Goal: Transaction & Acquisition: Purchase product/service

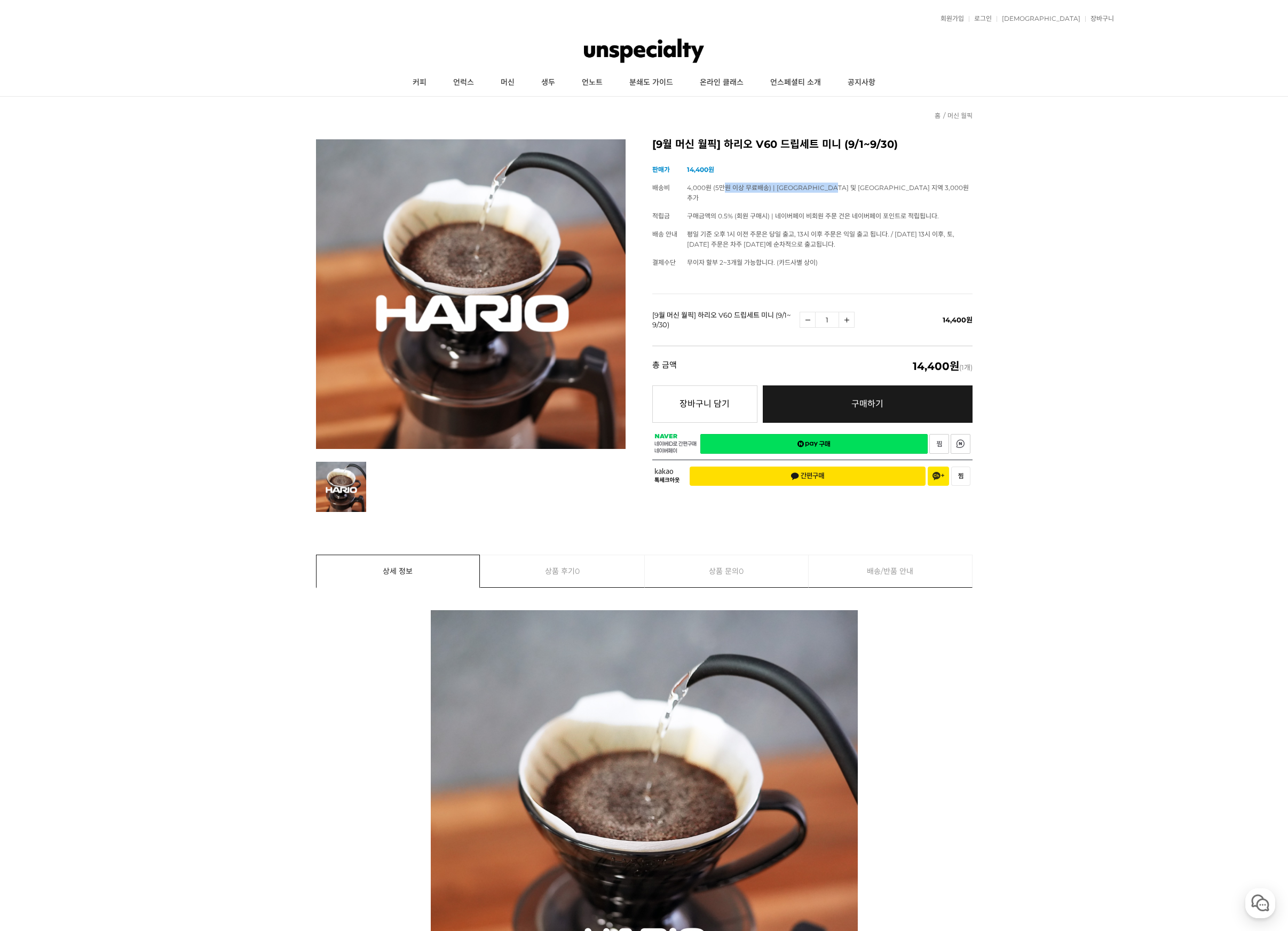
drag, startPoint x: 721, startPoint y: 188, endPoint x: 838, endPoint y: 188, distance: 117.0
click at [838, 188] on span "4,000원 (5만원 이상 무료배송) | 제주 및 도서산간 지역 3,000원 추가" at bounding box center [828, 193] width 282 height 18
click at [667, 51] on img at bounding box center [643, 51] width 120 height 32
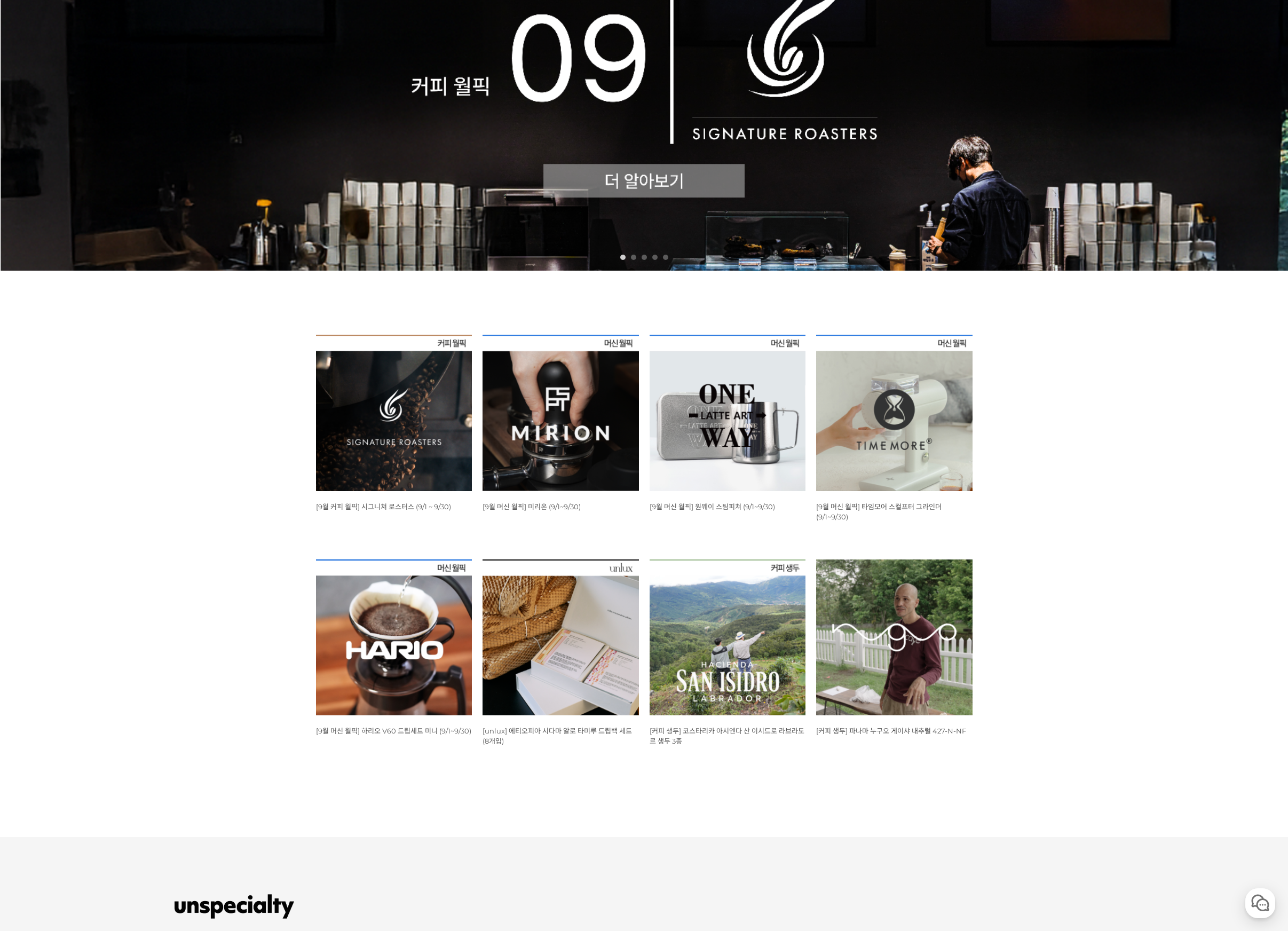
scroll to position [389, 0]
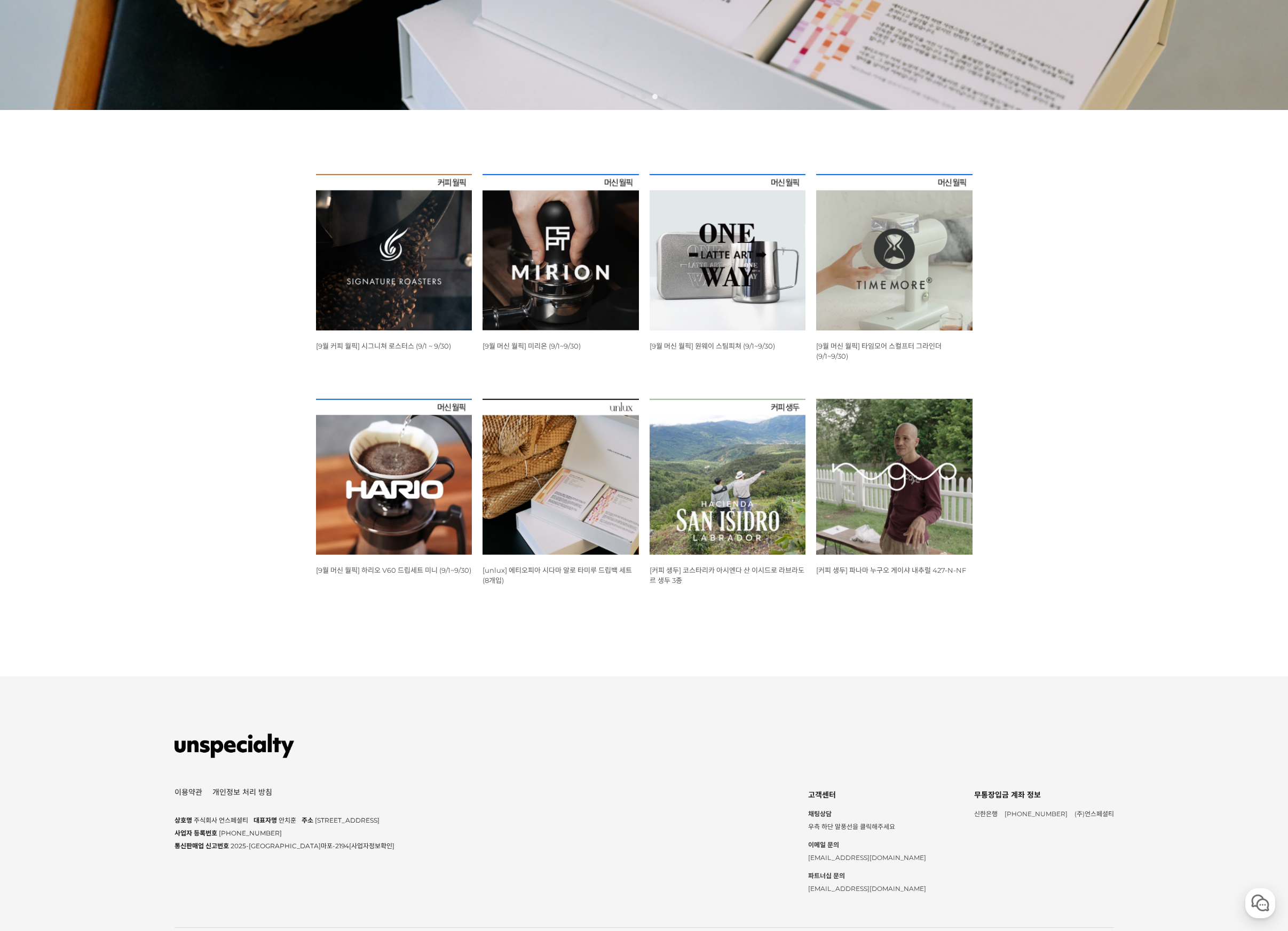
click at [551, 277] on img at bounding box center [561, 252] width 156 height 157
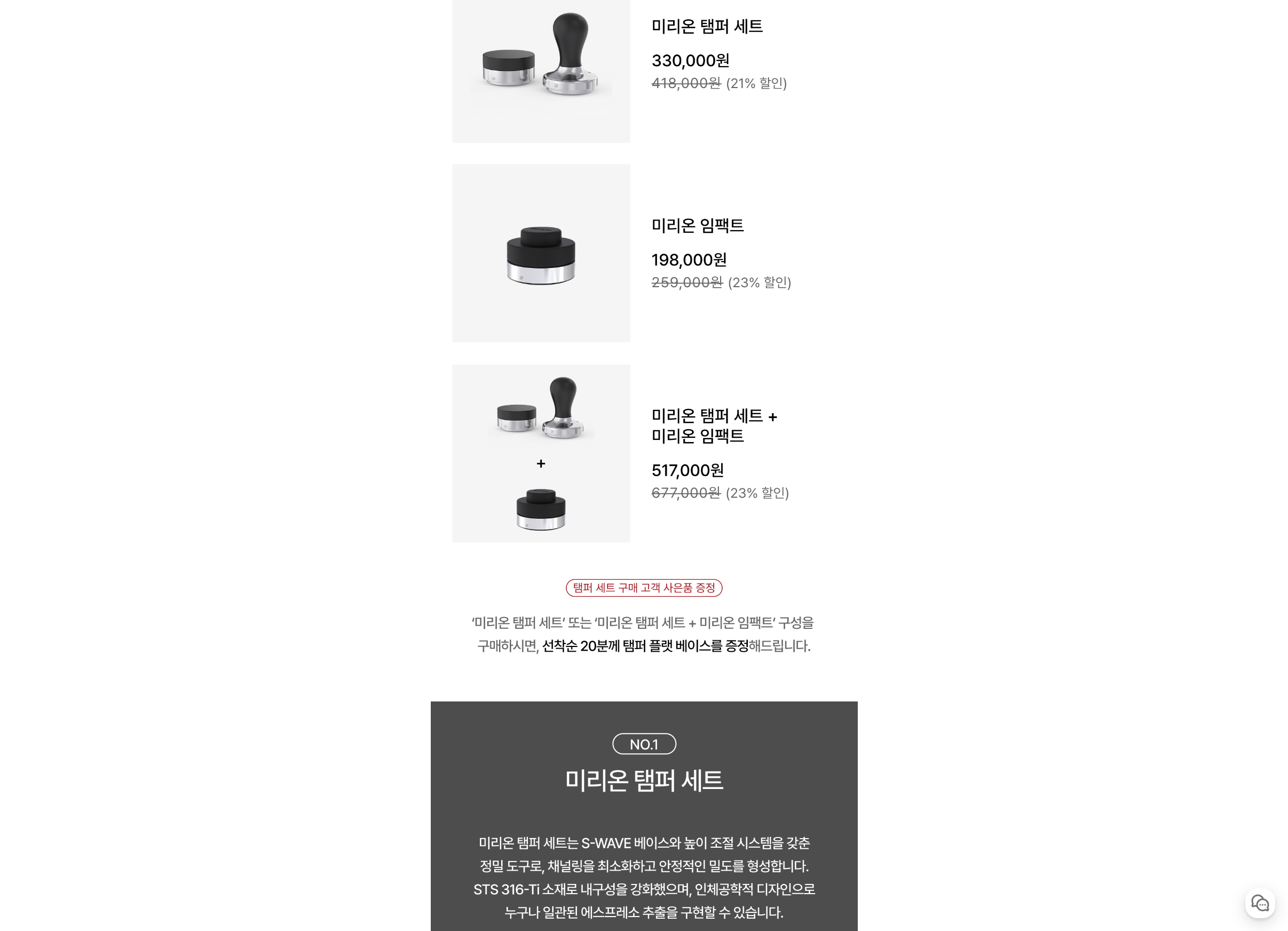
scroll to position [1663, 0]
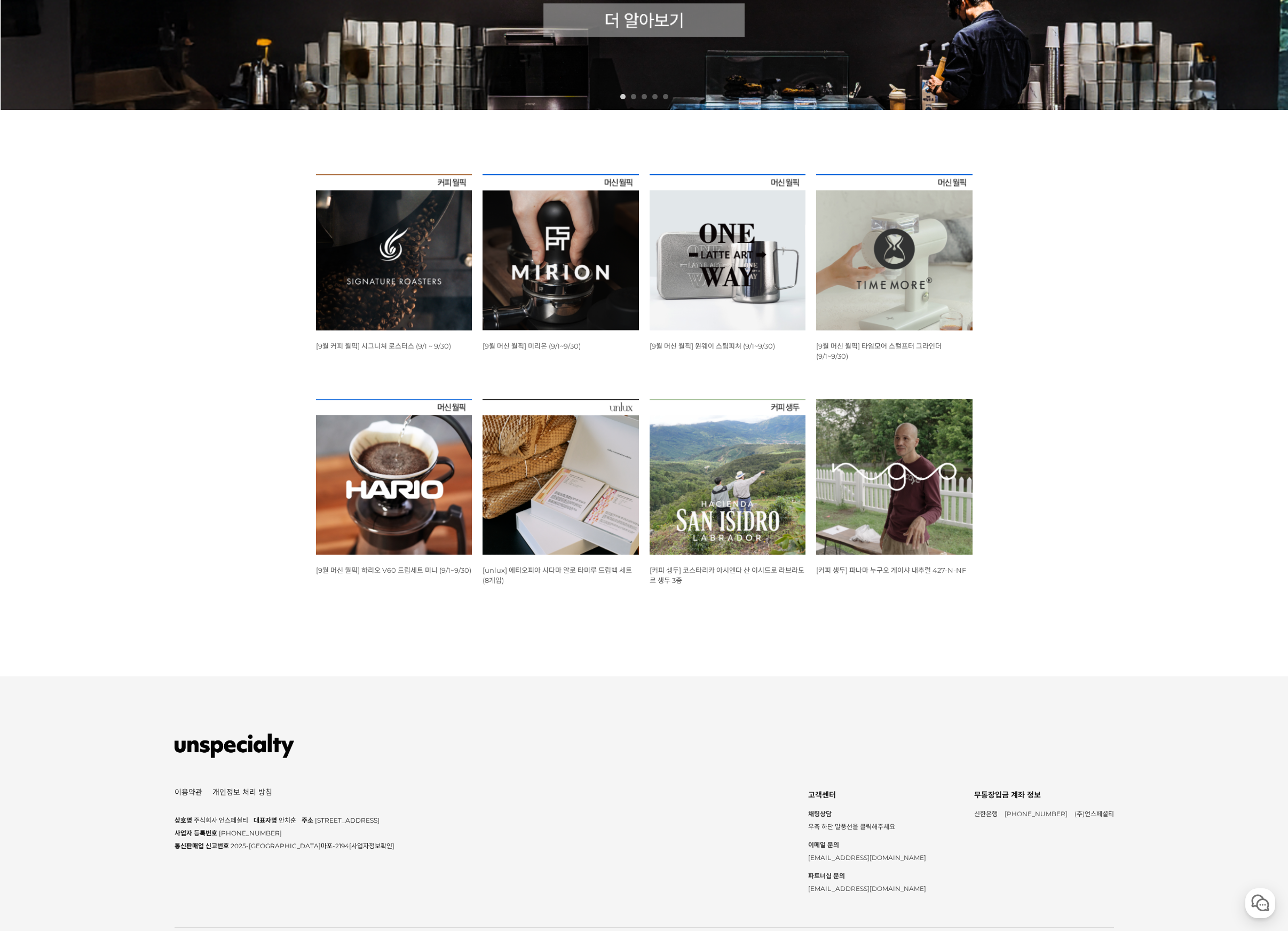
click at [354, 236] on img at bounding box center [394, 252] width 156 height 157
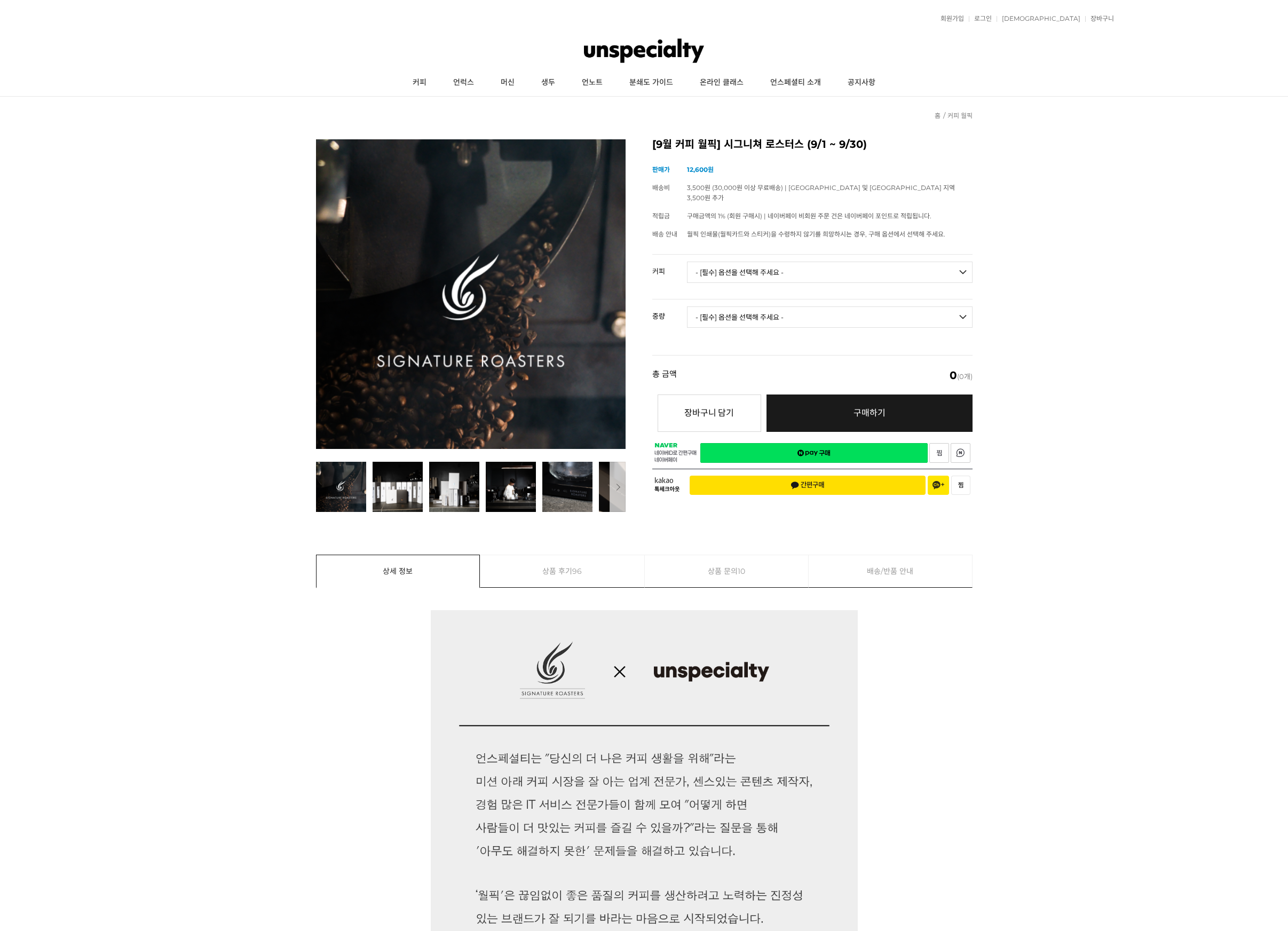
click at [697, 268] on select "- [필수] 옵션을 선택해 주세요 - ------------------- 언스페셜티 분쇄도 가이드 종이(주문 1건당 최대 1개 제공) 월픽 인…" at bounding box center [830, 272] width 286 height 21
click at [687, 261] on select "- [필수] 옵션을 선택해 주세요 - ------------------- 언스페셜티 분쇄도 가이드 종이(주문 1건당 최대 1개 제공) 월픽 인…" at bounding box center [830, 272] width 286 height 21
click at [835, 261] on select "- [필수] 옵션을 선택해 주세요 - ------------------- 언스페셜티 분쇄도 가이드 종이(주문 1건당 최대 1개 제공) 월픽 인…" at bounding box center [830, 272] width 286 height 21
select select "#7 [PERSON_NAME] SL-Selection 워시드"
click at [687, 261] on select "- [필수] 옵션을 선택해 주세요 - ------------------- 언스페셜티 분쇄도 가이드 종이(주문 1건당 최대 1개 제공) 월픽 인…" at bounding box center [830, 272] width 286 height 21
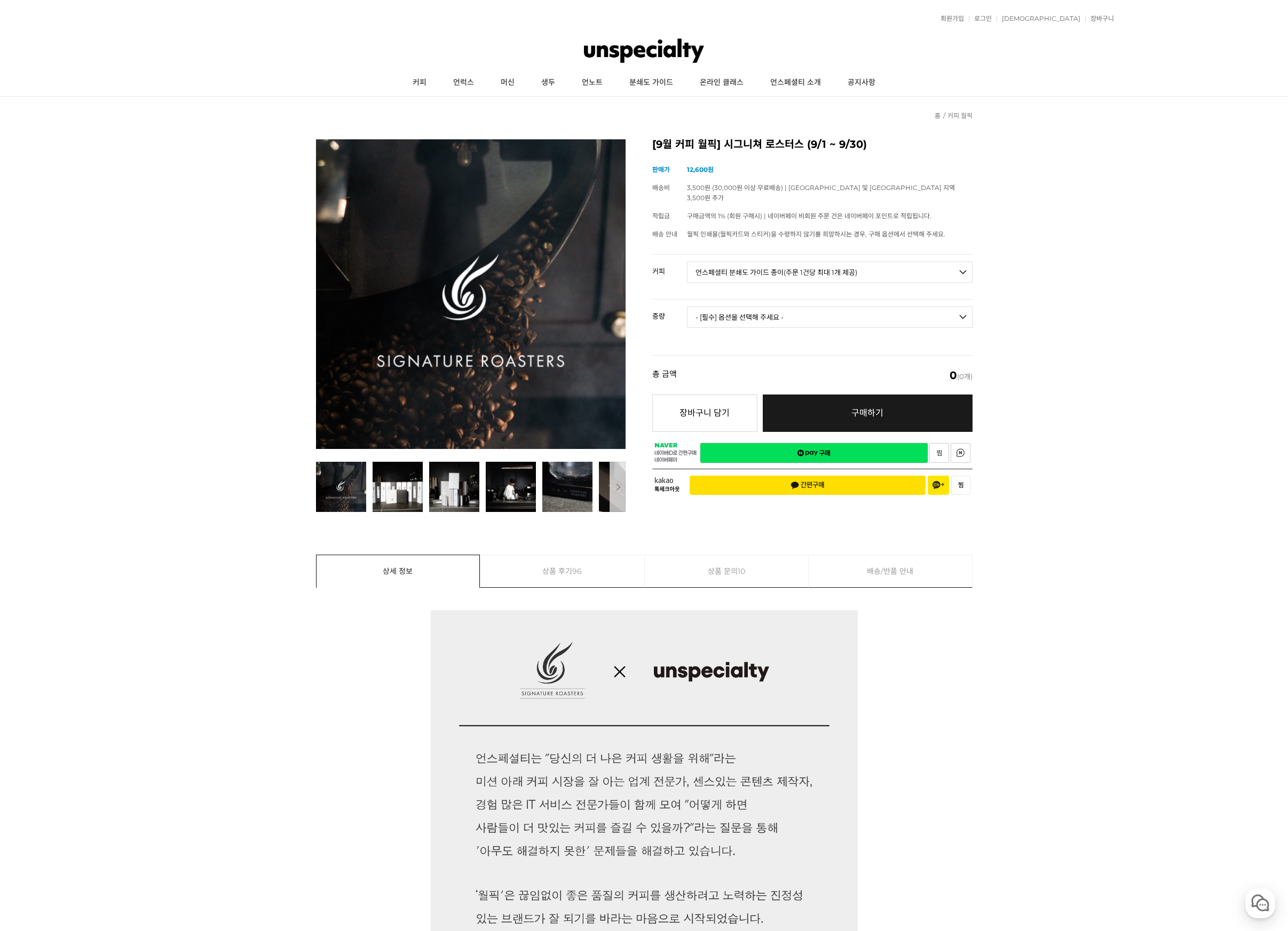
click at [797, 306] on select "- [필수] 옵션을 선택해 주세요 - ------------------- 200g" at bounding box center [830, 317] width 286 height 21
select select "200g"
click at [687, 306] on select "- [필수] 옵션을 선택해 주세요 - ------------------- 200g" at bounding box center [830, 317] width 286 height 21
select select "*"
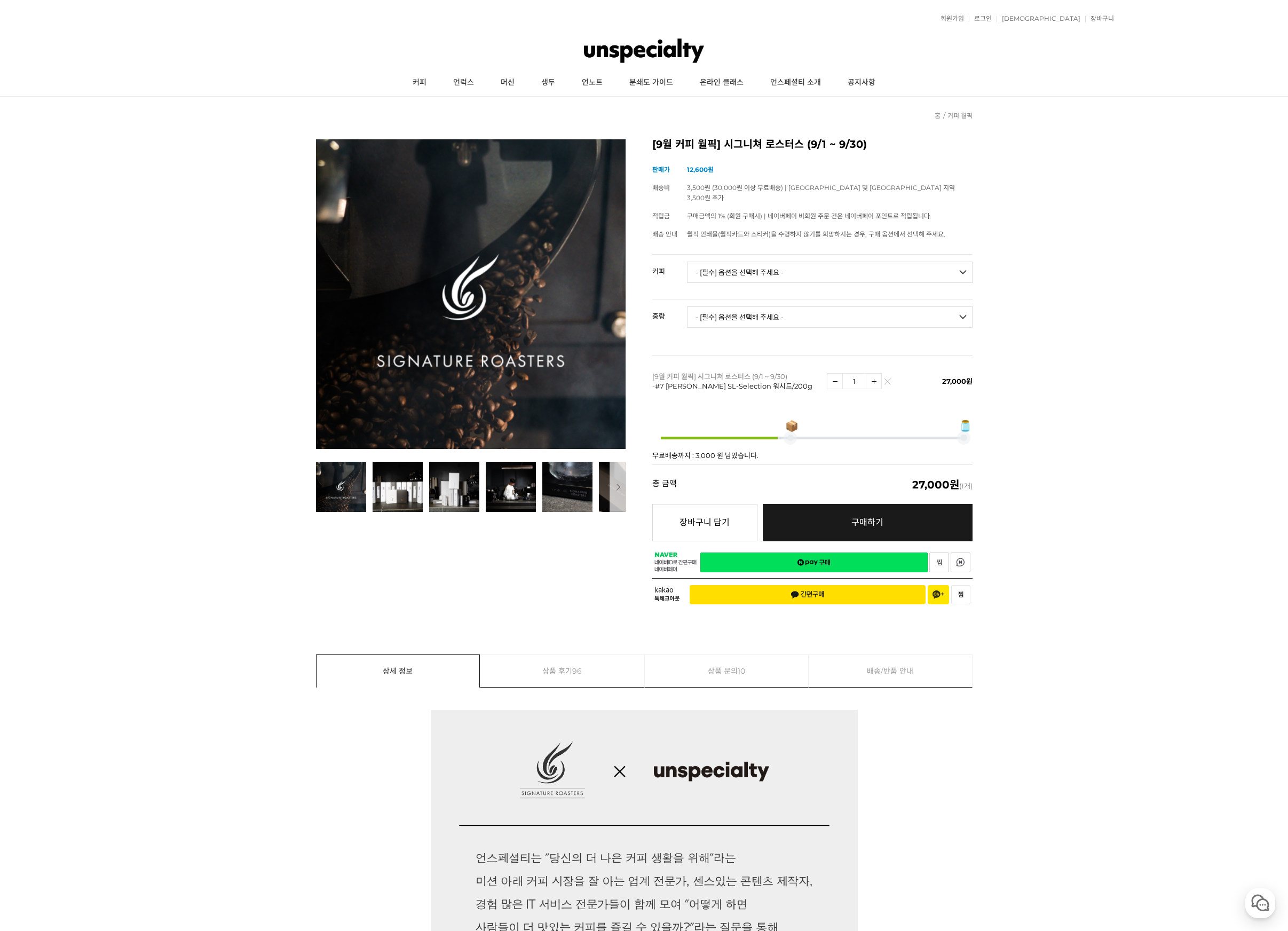
click at [786, 264] on select "- [필수] 옵션을 선택해 주세요 - ------------------- 언스페셜티 분쇄도 가이드 종이(주문 1건당 최대 1개 제공) 월픽 인…" at bounding box center [830, 272] width 286 height 21
select select "언스페셜티 분쇄도 가이드 종이(주문 1건당 최대 1개 제공)"
click at [687, 261] on select "- [필수] 옵션을 선택해 주세요 - ------------------- 언스페셜티 분쇄도 가이드 종이(주문 1건당 최대 1개 제공) 월픽 인…" at bounding box center [830, 272] width 286 height 21
click at [773, 306] on select "- [필수] 옵션을 선택해 주세요 - ------------------- 해당없음" at bounding box center [830, 317] width 286 height 21
select select "해당없음"
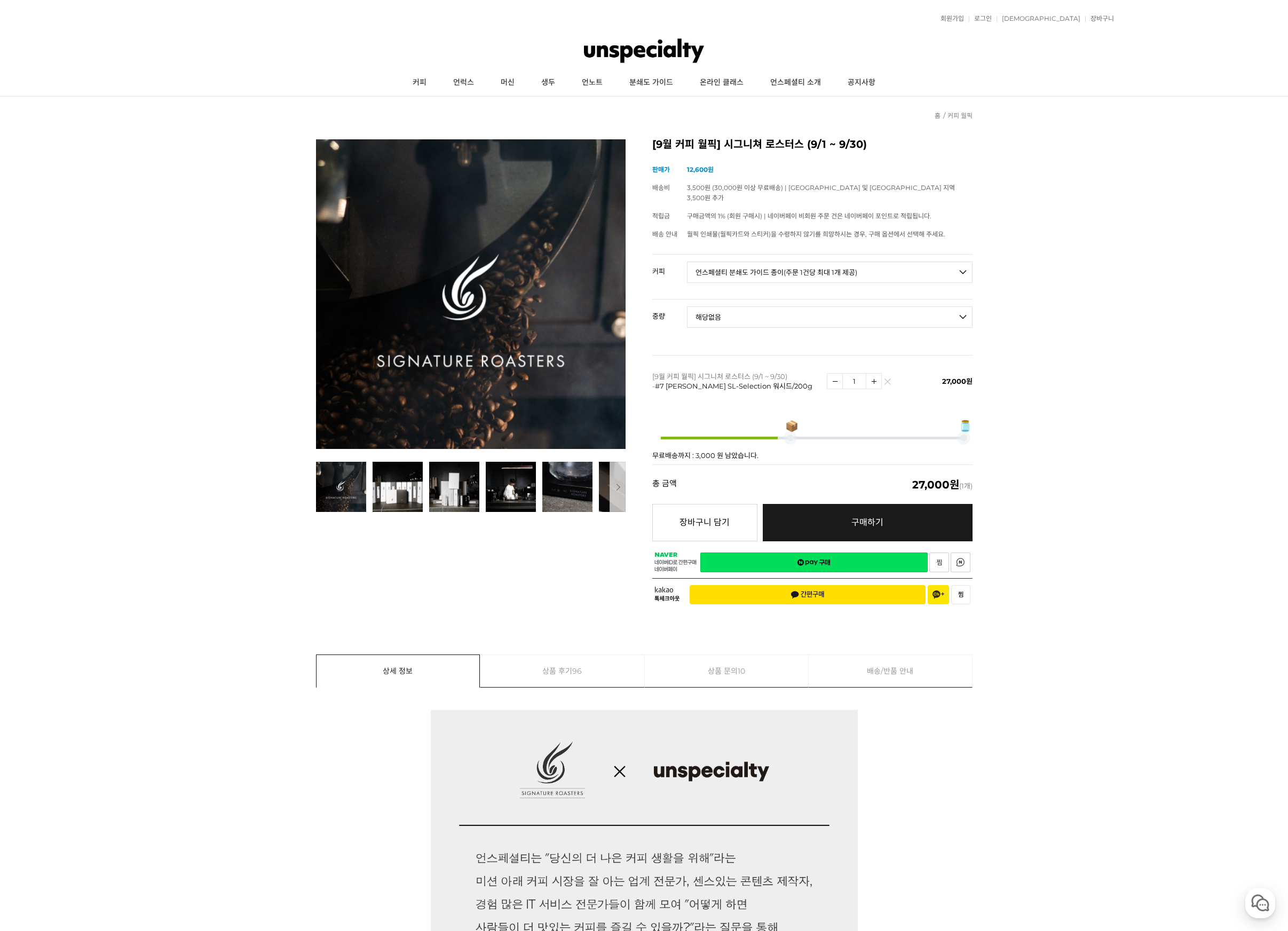
click at [687, 306] on select "- [필수] 옵션을 선택해 주세요 - ------------------- 해당없음" at bounding box center [830, 317] width 286 height 21
select select "*"
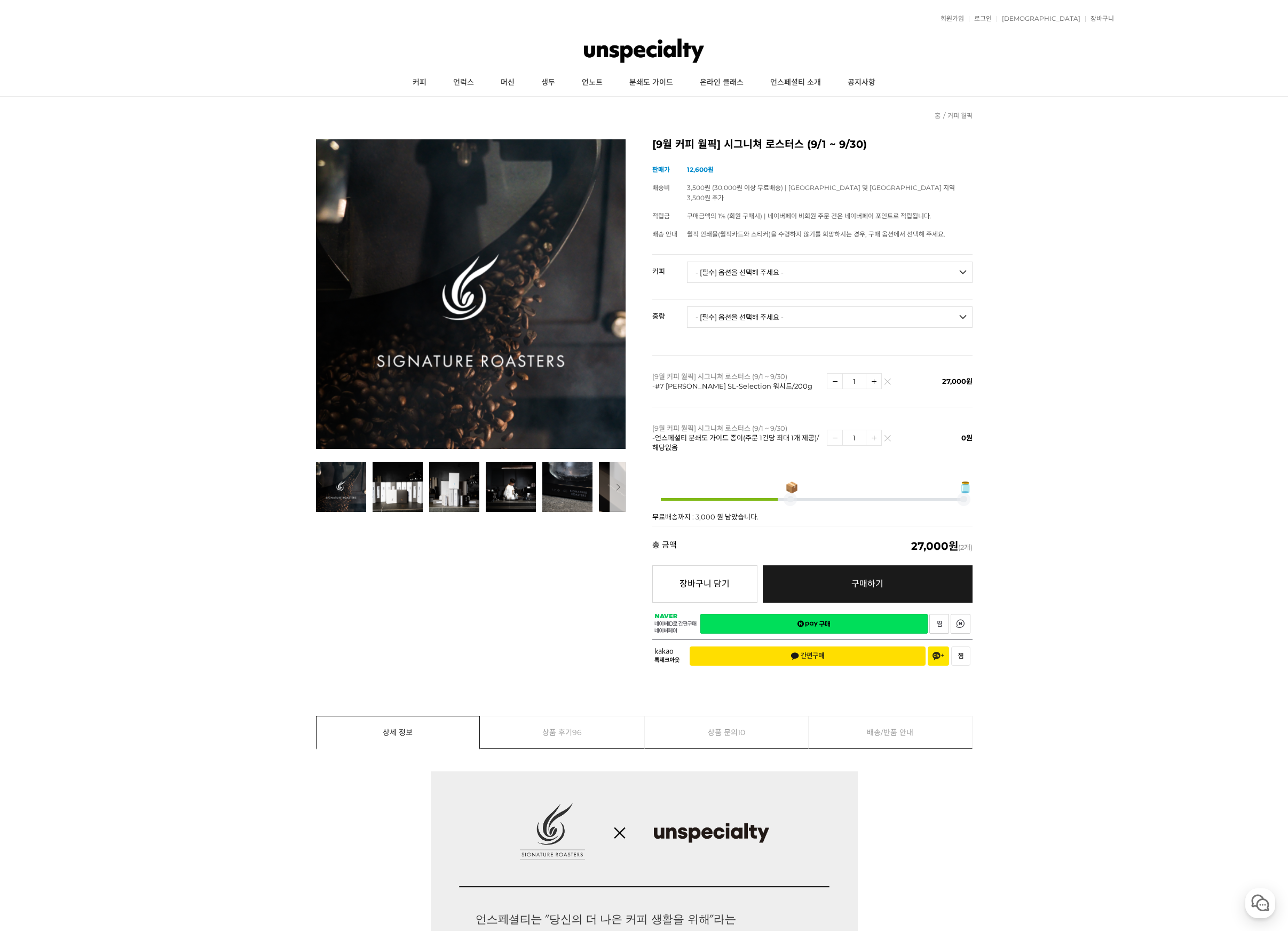
click at [796, 261] on select "- [필수] 옵션을 선택해 주세요 - ------------------- 언스페셜티 분쇄도 가이드 종이(주문 1건당 최대 1개 제공) 월픽 인…" at bounding box center [830, 272] width 286 height 21
select select "카르마 - [PERSON_NAME] (언스페셜티 블렌드)"
click at [687, 261] on select "- [필수] 옵션을 선택해 주세요 - ------------------- 언스페셜티 분쇄도 가이드 종이(주문 1건당 최대 1개 제공) 월픽 인…" at bounding box center [830, 272] width 286 height 21
click at [778, 306] on select "- [필수] 옵션을 선택해 주세요 - ------------------- 200g" at bounding box center [830, 317] width 286 height 21
select select "200g"
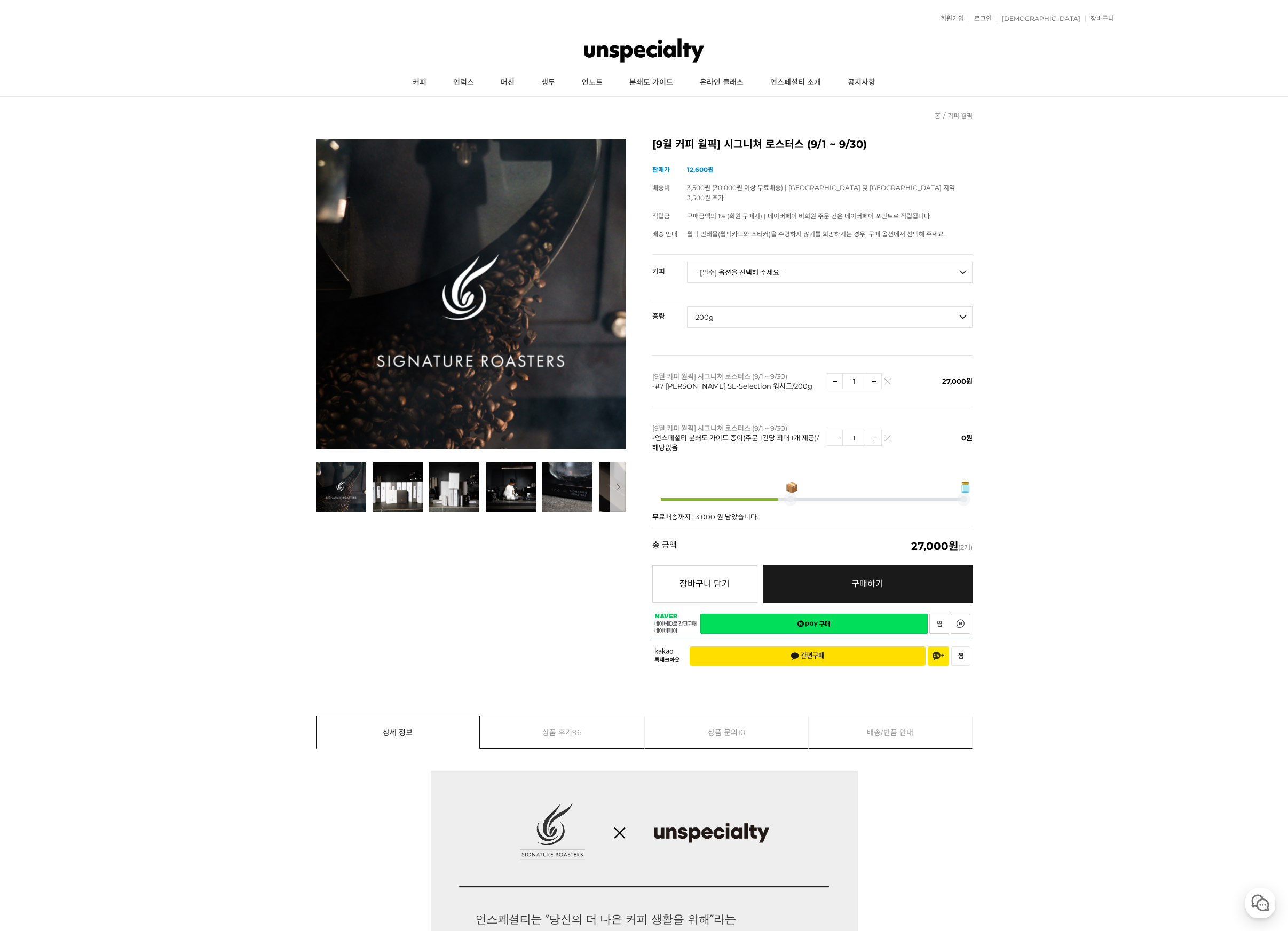
click at [687, 306] on select "- [필수] 옵션을 선택해 주세요 - ------------------- 200g" at bounding box center [830, 317] width 286 height 21
select select "*"
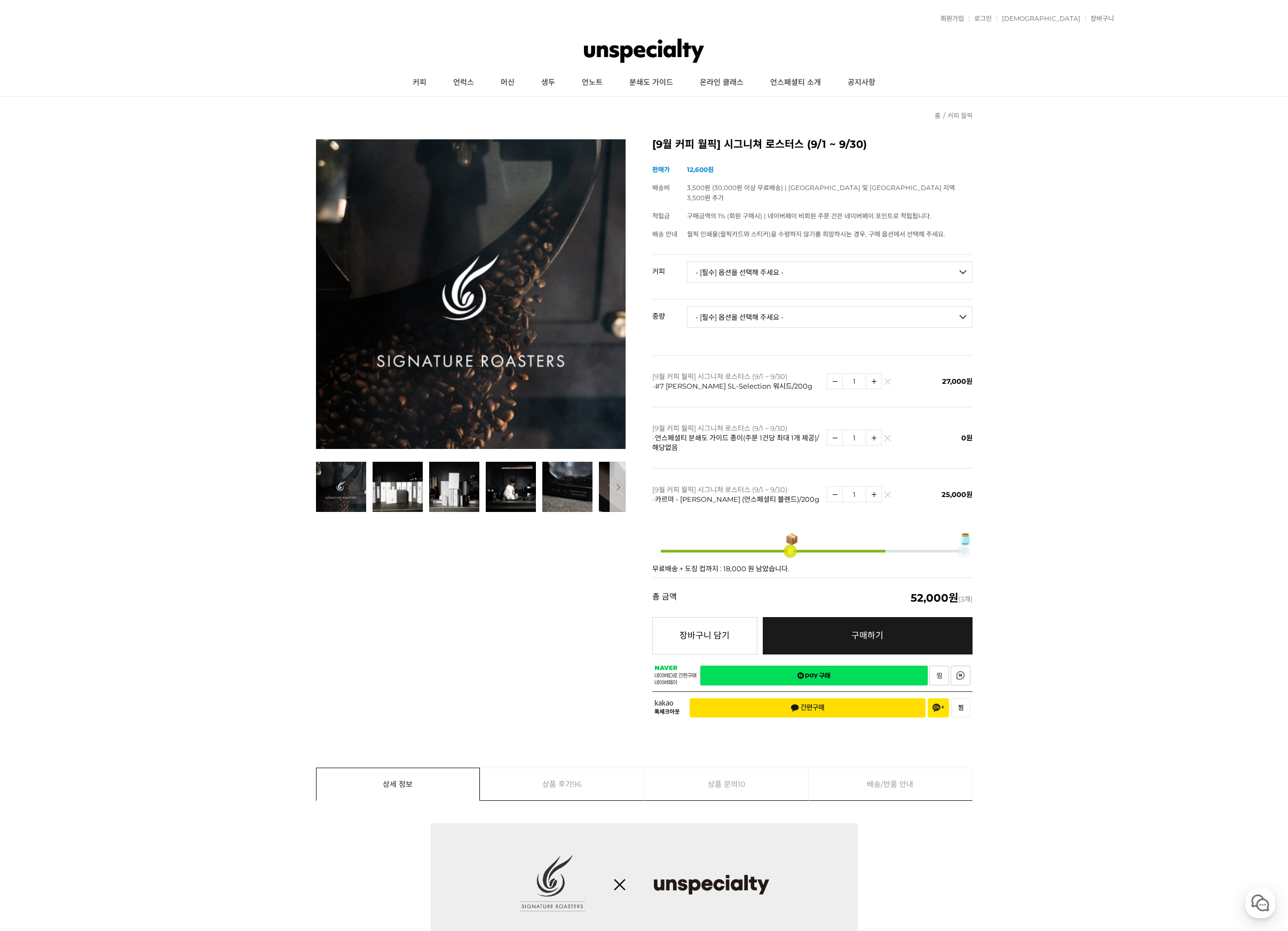
click at [622, 42] on img at bounding box center [643, 51] width 120 height 32
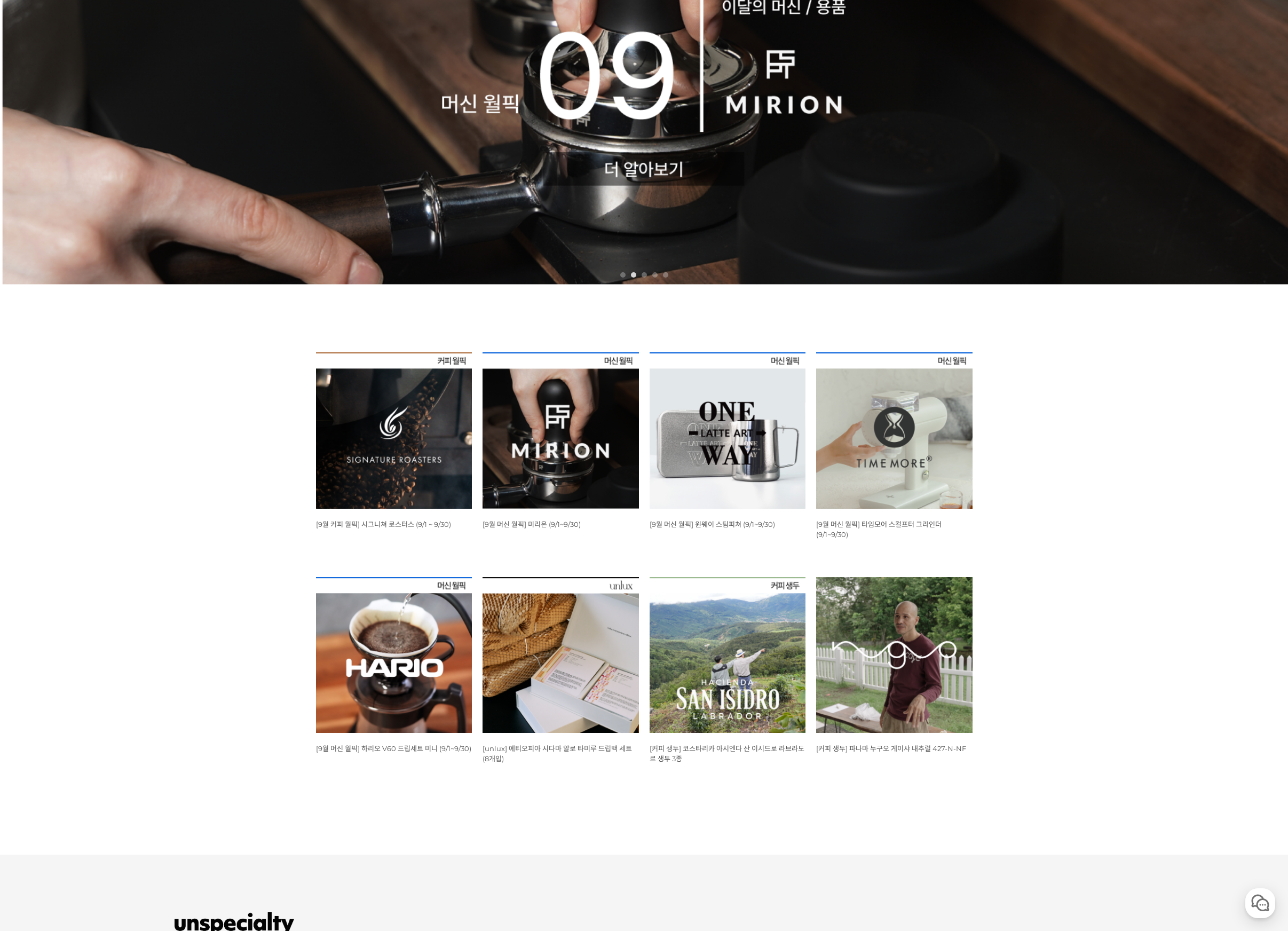
scroll to position [460, 0]
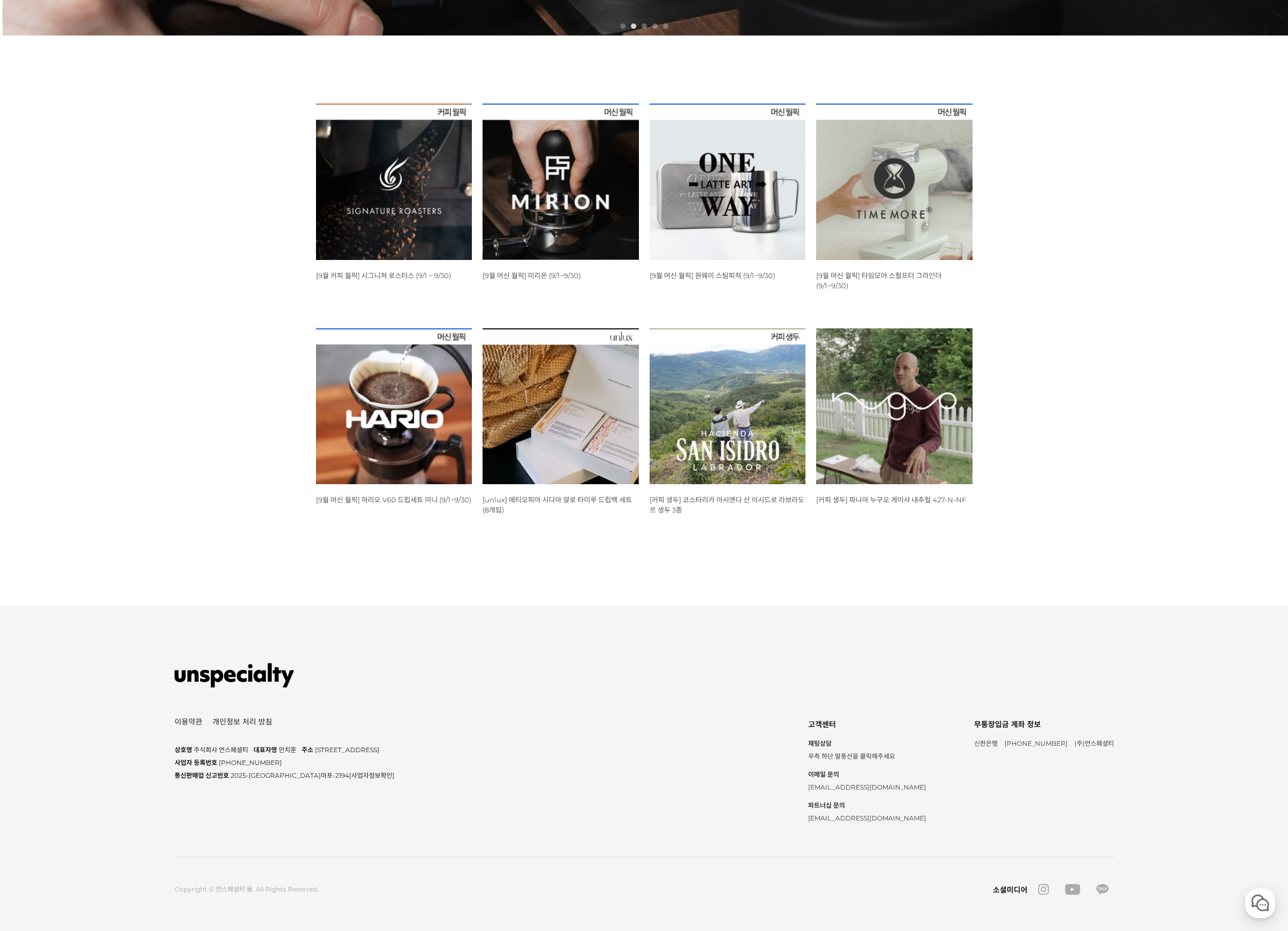
click at [986, 389] on div "뒤로가기 1 2 3 4 5 WISH ADD OPTION 상품명 : [9월 커피 월픽] 시그니쳐 로스터스 (9/1 ~ 9/30) 판매가 : 12…" at bounding box center [644, 95] width 1288 height 915
click at [510, 726] on div "쇼핑몰 기본정보 상호명 주식회사 언스페셜티 대표자명 안치훈 주소 서울 마포구 동교로23길 14 국제빌딩 2층 사업자 등록번호 578-88-02…" at bounding box center [644, 773] width 940 height 113
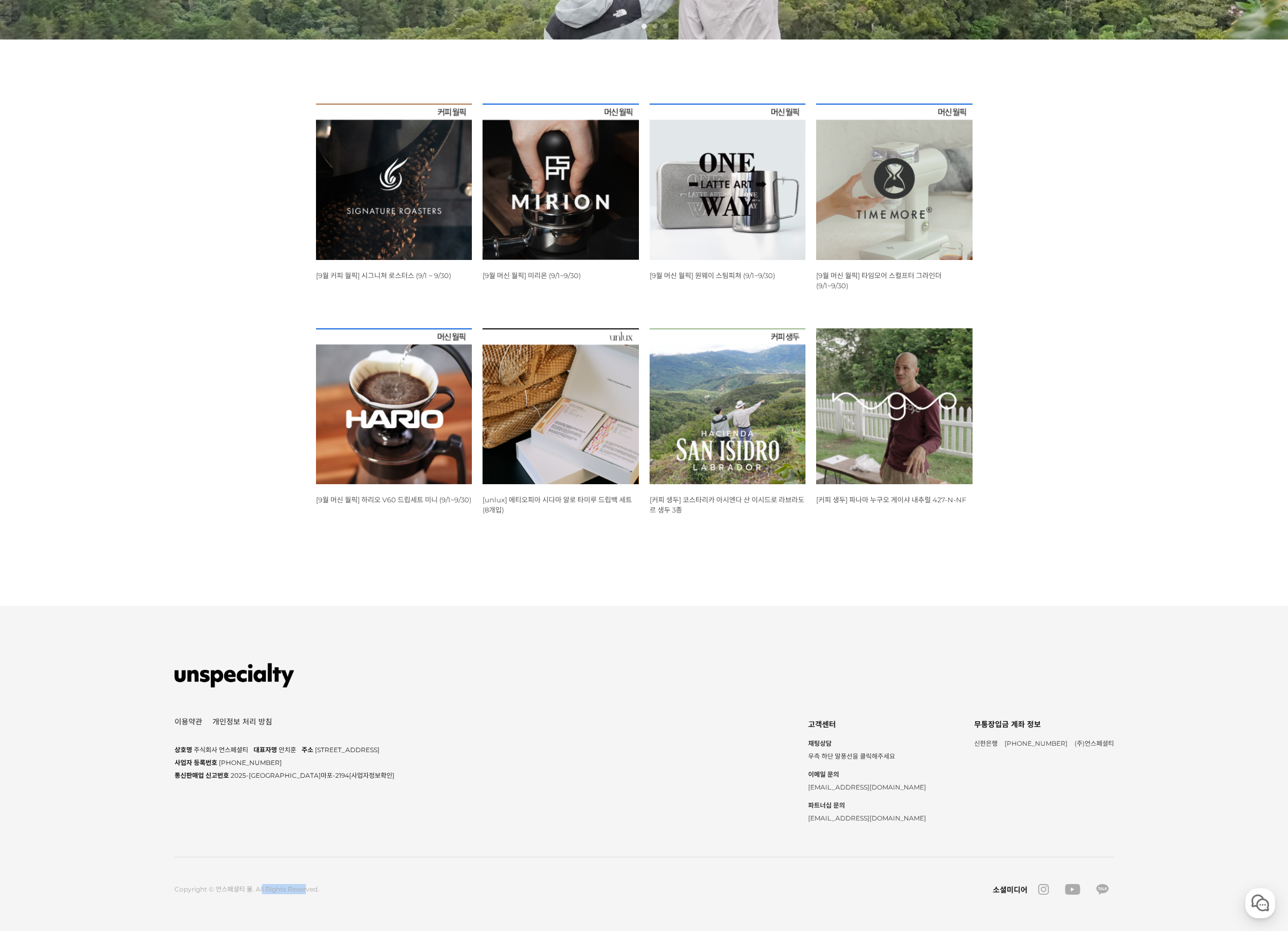
drag, startPoint x: 245, startPoint y: 888, endPoint x: 286, endPoint y: 889, distance: 41.0
click at [286, 889] on div "Copyright © 언스페셜티 몰. All Rights Reserved." at bounding box center [247, 889] width 145 height 11
click at [288, 889] on div "Copyright © 언스페셜티 몰. All Rights Reserved." at bounding box center [247, 889] width 145 height 11
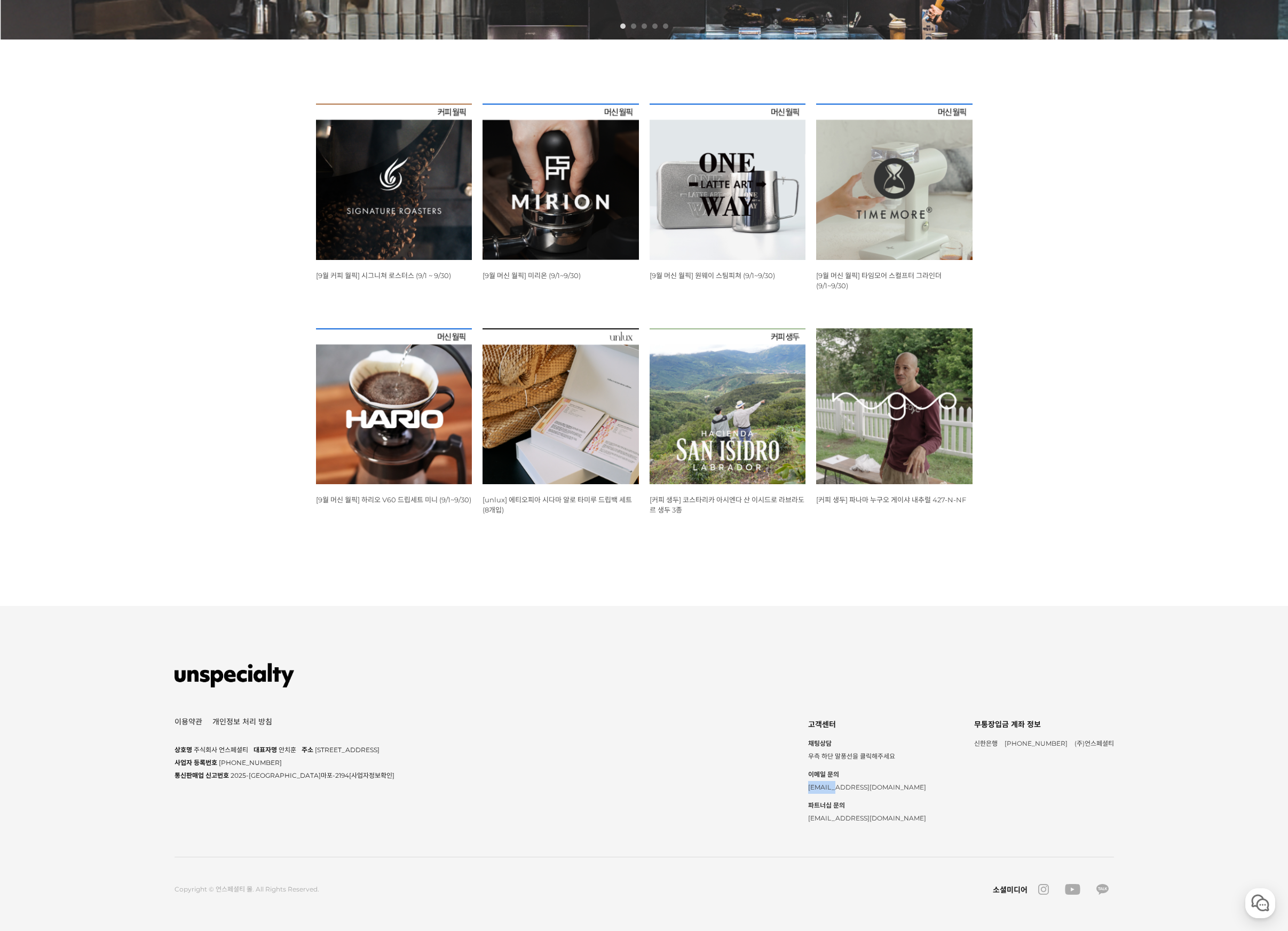
drag, startPoint x: 871, startPoint y: 787, endPoint x: 841, endPoint y: 786, distance: 30.0
click at [841, 786] on div "쇼핑몰 기본정보 상호명 주식회사 언스페셜티 대표자명 안치훈 주소 서울 마포구 동교로23길 14 국제빌딩 2층 사업자 등록번호 578-88-02…" at bounding box center [644, 773] width 940 height 113
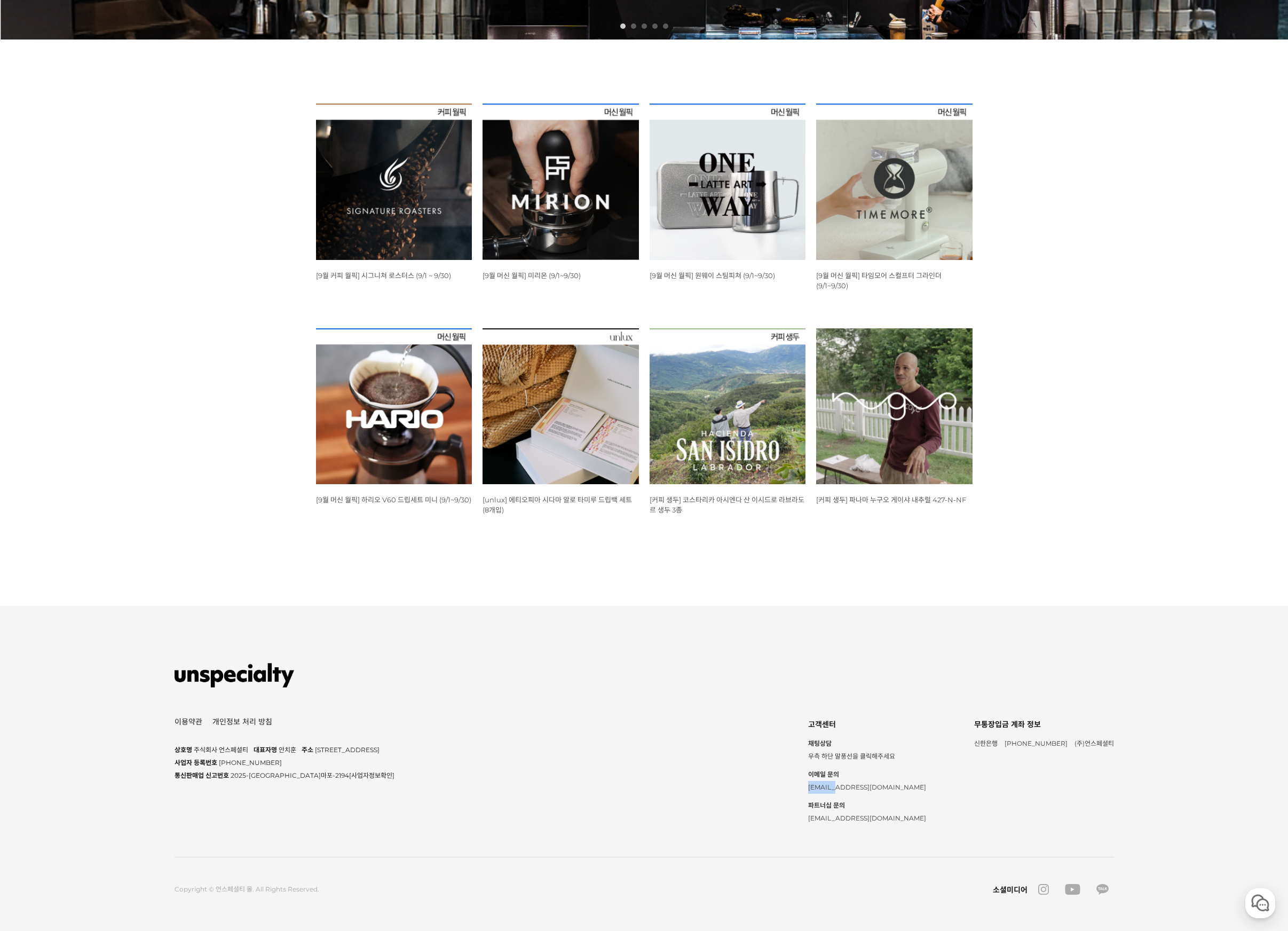
click at [841, 786] on div "쇼핑몰 기본정보 상호명 주식회사 언스페셜티 대표자명 안치훈 주소 서울 마포구 동교로23길 14 국제빌딩 2층 사업자 등록번호 578-88-02…" at bounding box center [644, 773] width 940 height 113
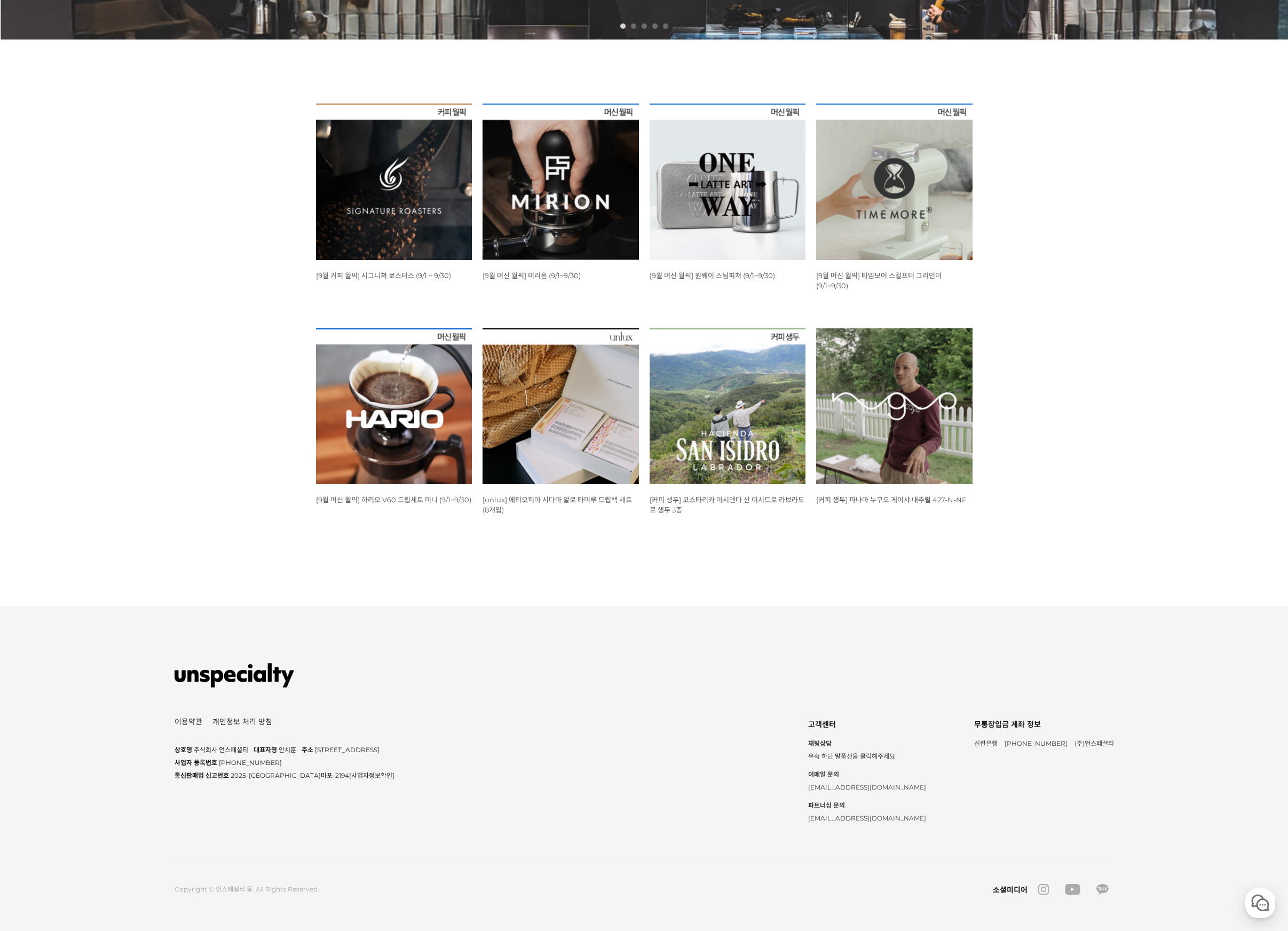
drag, startPoint x: 315, startPoint y: 750, endPoint x: 409, endPoint y: 744, distance: 94.2
click at [379, 744] on div "주소 서울 마포구 동교로23길 14 국제빌딩 2층" at bounding box center [340, 750] width 78 height 13
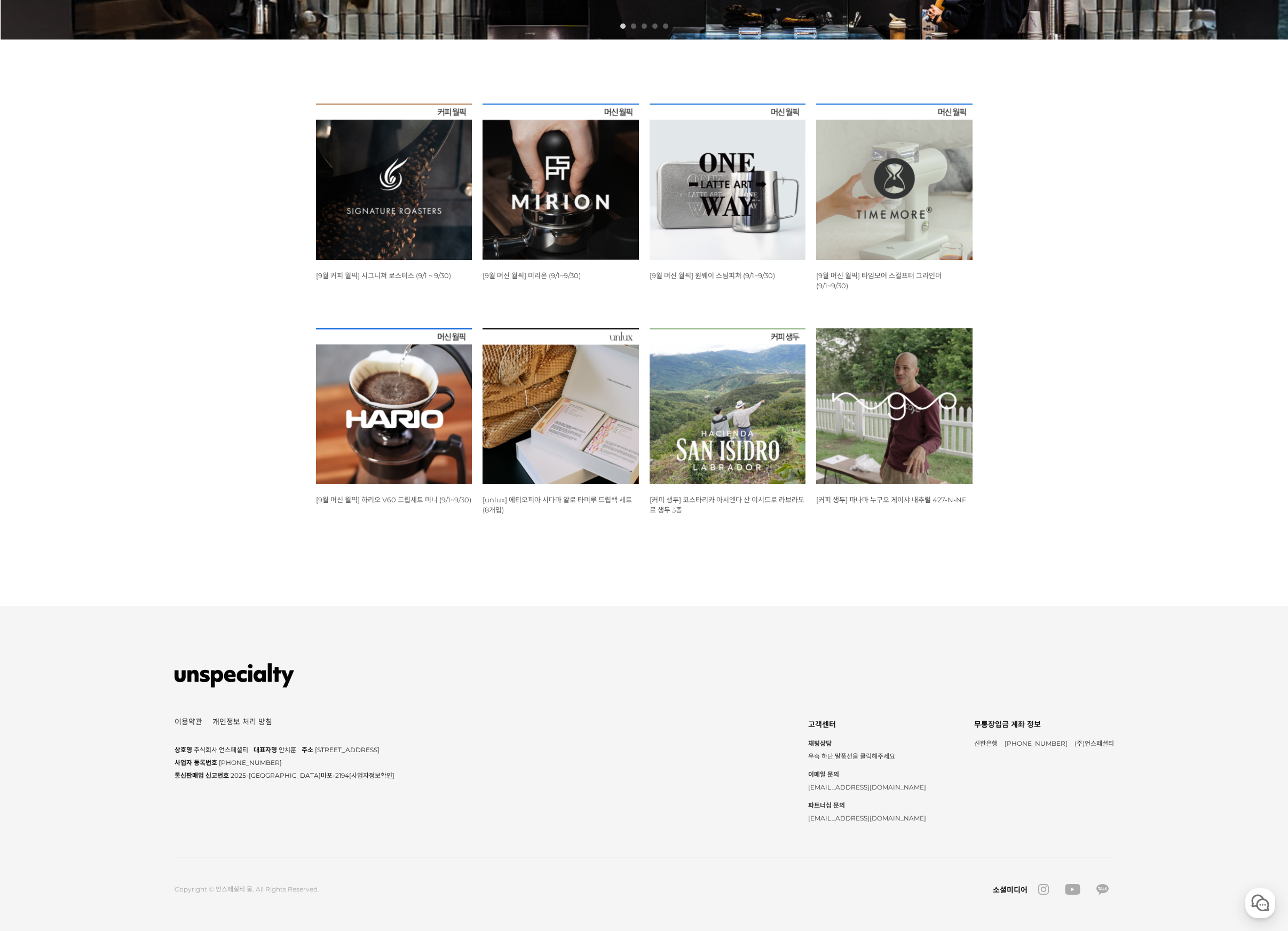
copy span "서울 마포구 동교로23길 14 국제빌딩"
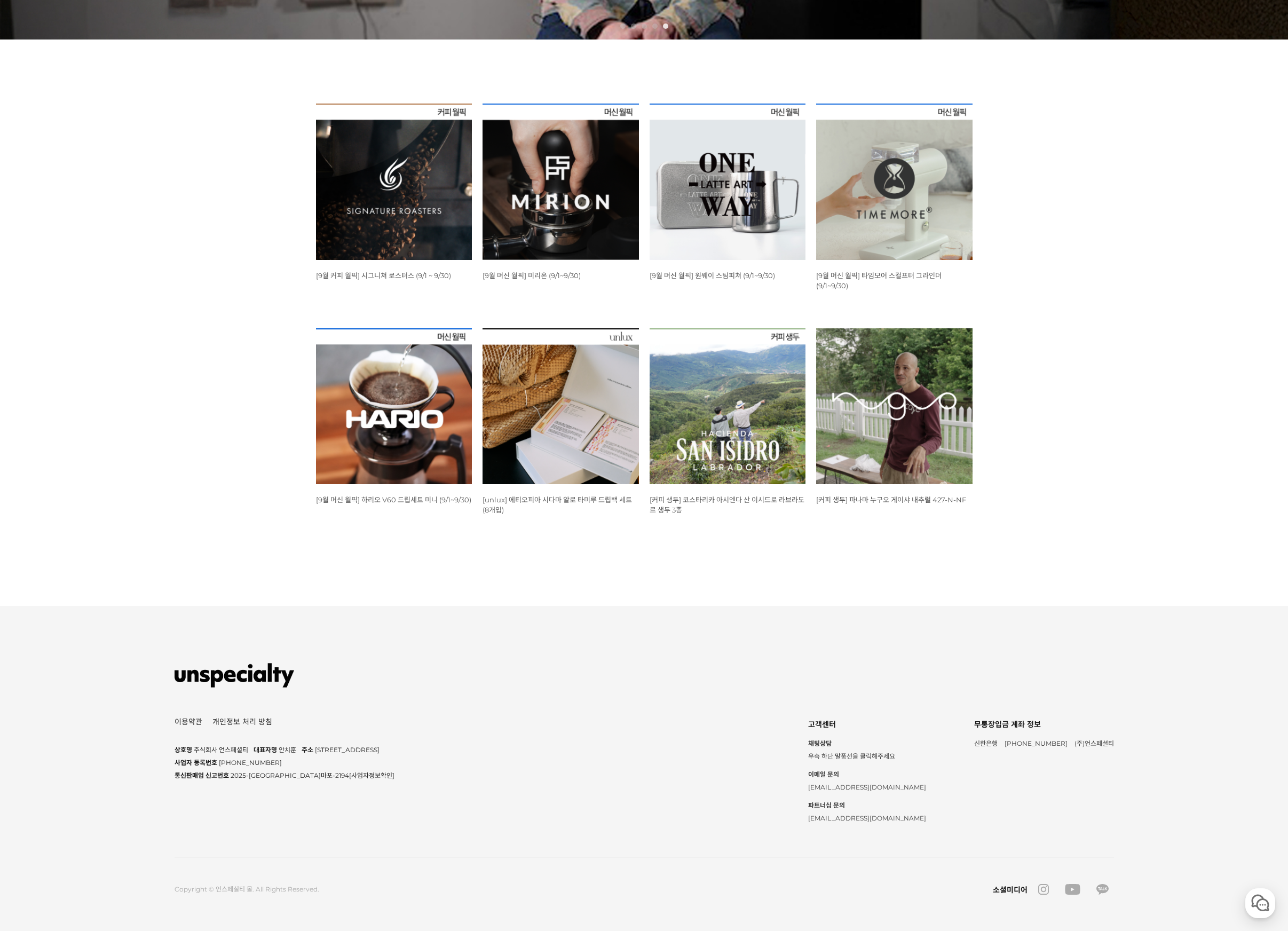
click at [1072, 86] on div "뒤로가기 1 2 3 4 5 WISH ADD OPTION 상품명 : [9월 커피 월픽] 시그니쳐 로스터스 (9/1 ~ 9/30) 판매가 : 12…" at bounding box center [644, 95] width 1288 height 915
